Goal: Navigation & Orientation: Find specific page/section

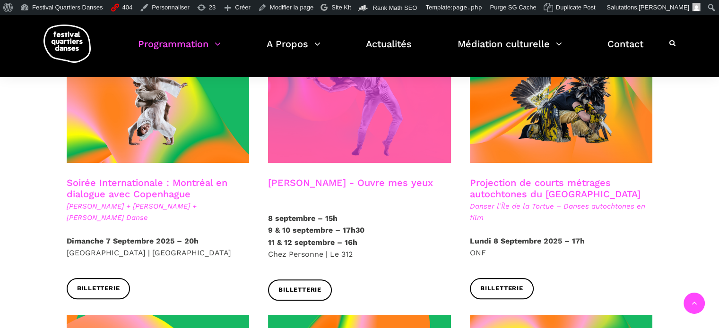
scroll to position [501, 0]
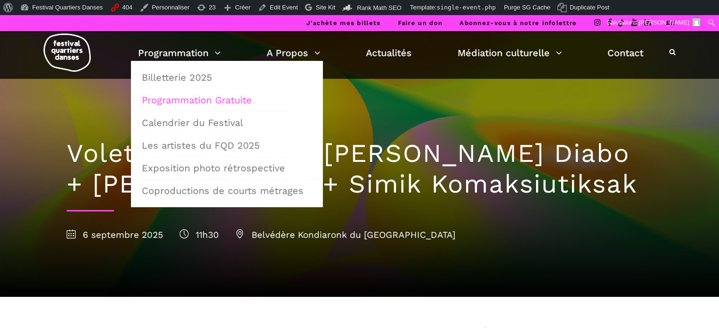
click at [178, 102] on link "Programmation Gratuite" at bounding box center [226, 100] width 181 height 22
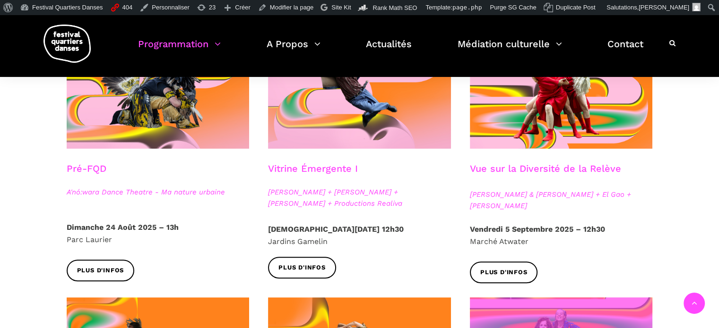
scroll to position [283, 0]
